Goal: Task Accomplishment & Management: Manage account settings

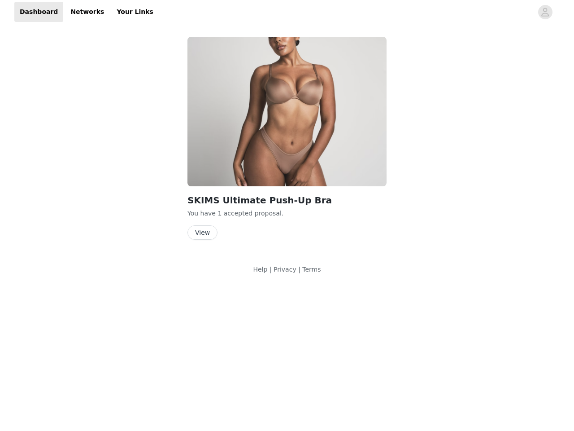
click at [287, 142] on img at bounding box center [286, 111] width 199 height 149
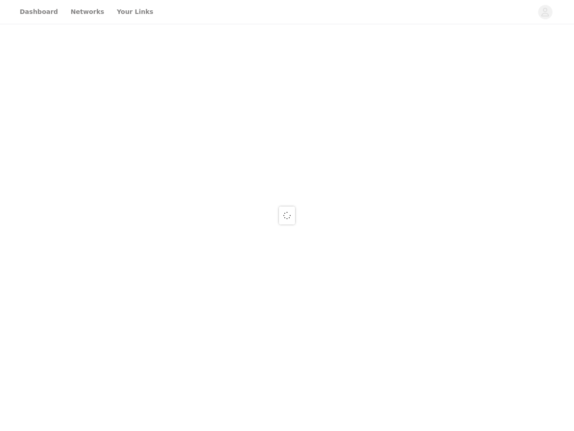
click at [287, 12] on body "Dashboard Networks Your Links" at bounding box center [287, 215] width 574 height 431
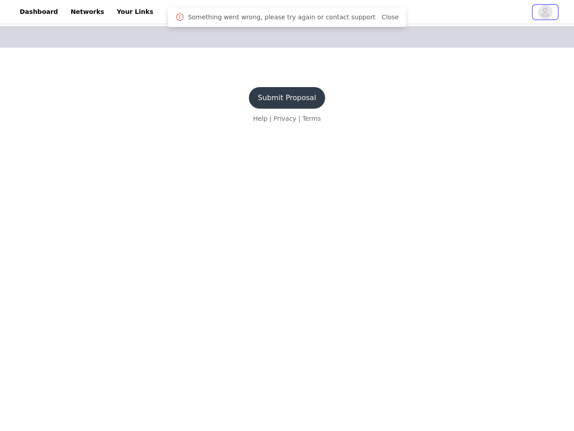
click at [545, 12] on icon "avatar" at bounding box center [545, 12] width 9 height 14
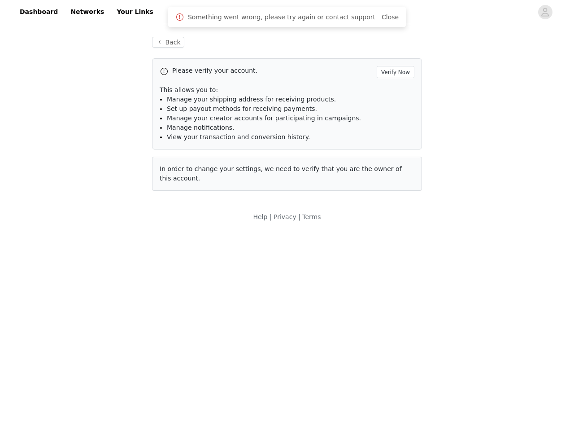
click at [287, 111] on span "Set up payout methods for receiving payments." at bounding box center [242, 108] width 150 height 7
click at [202, 232] on body "Dashboard Networks Your Links Back Please verify your account. Verify Now This …" at bounding box center [287, 215] width 574 height 431
